Goal: Information Seeking & Learning: Check status

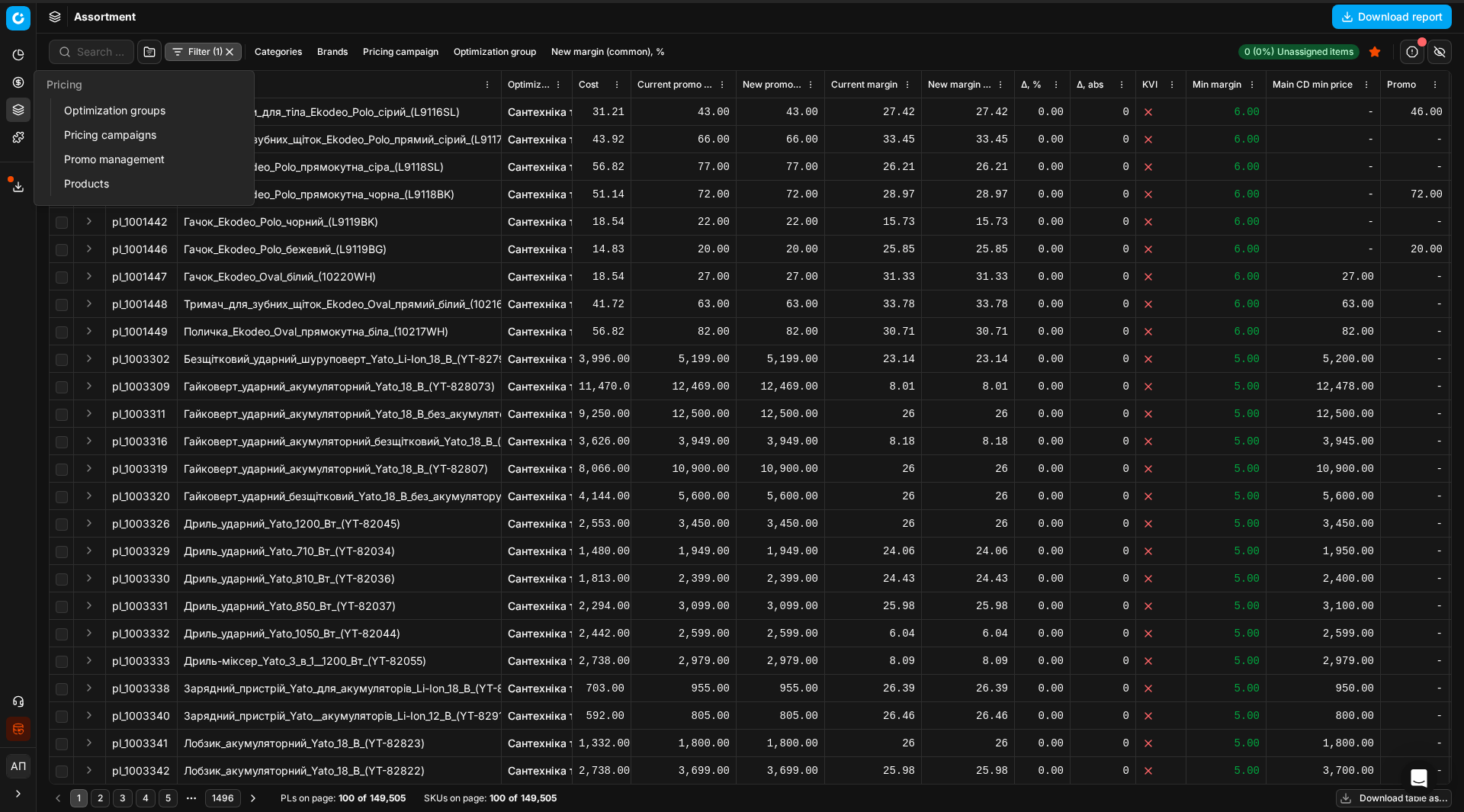
click at [84, 140] on link "Pricing campaigns" at bounding box center [146, 135] width 177 height 21
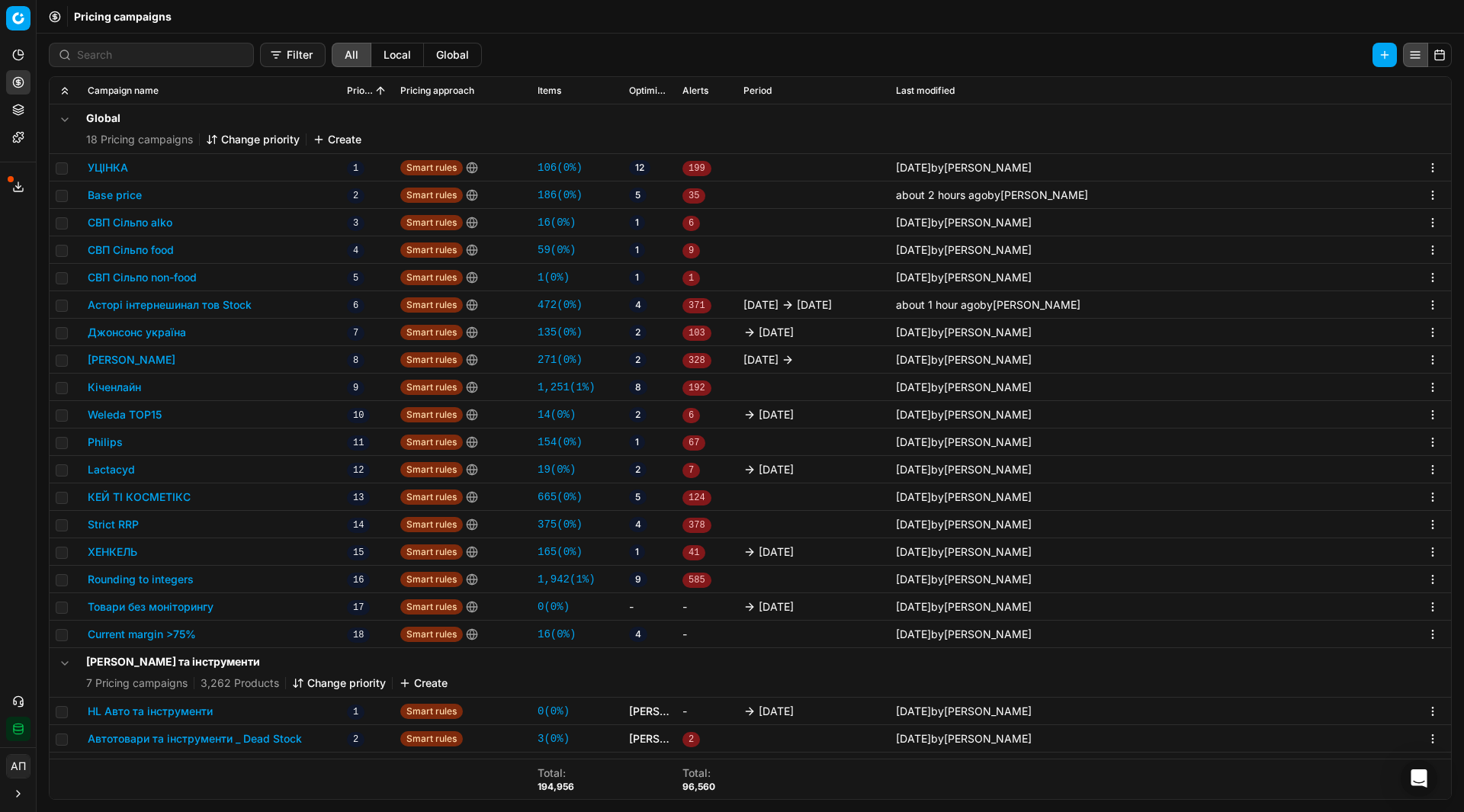
click at [551, 633] on link "16 ( 0% )" at bounding box center [557, 634] width 38 height 15
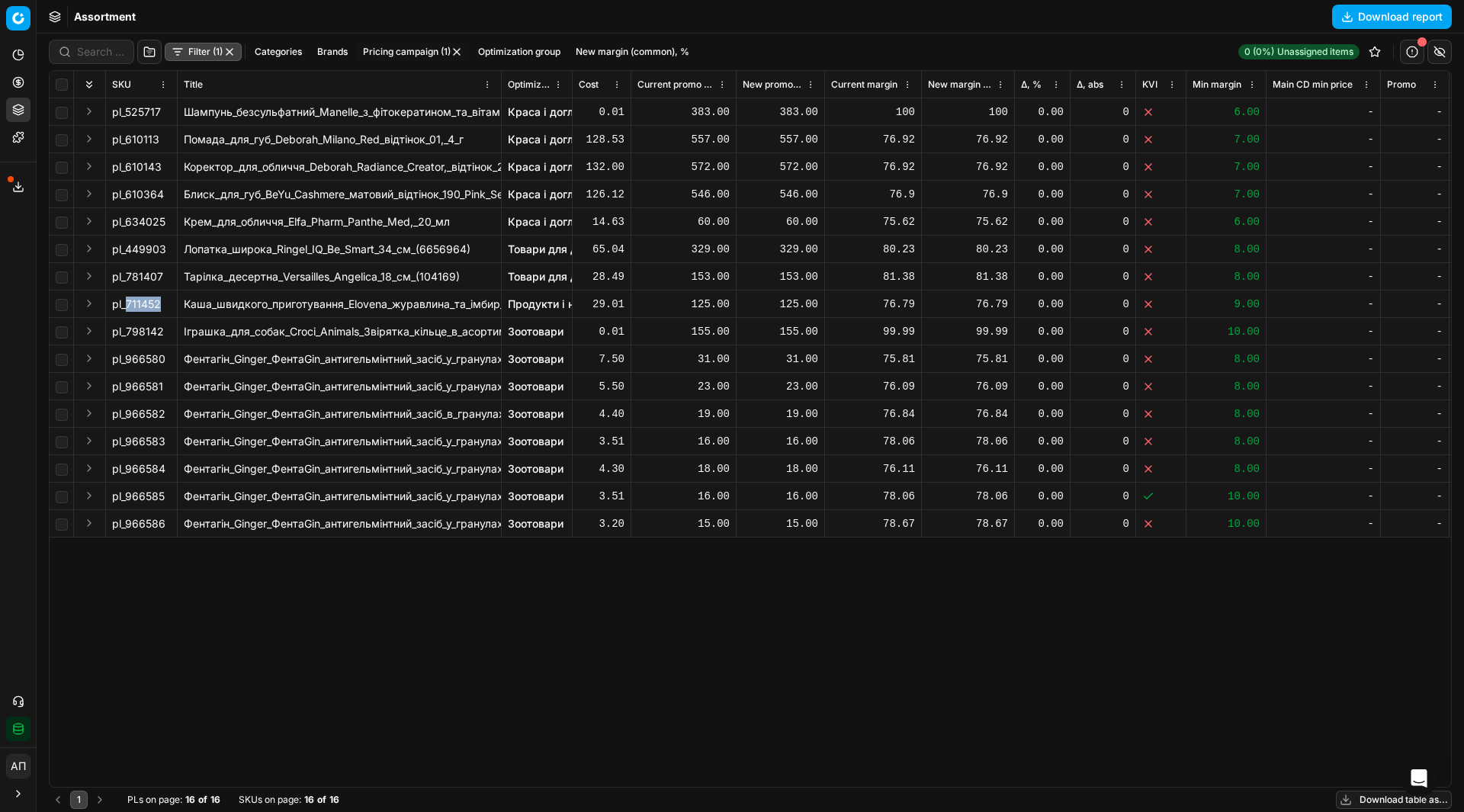
drag, startPoint x: 128, startPoint y: 305, endPoint x: 162, endPoint y: 305, distance: 34.0
click at [162, 305] on div "pl_711452" at bounding box center [141, 304] width 58 height 15
copy div "711452"
